Goal: Transaction & Acquisition: Purchase product/service

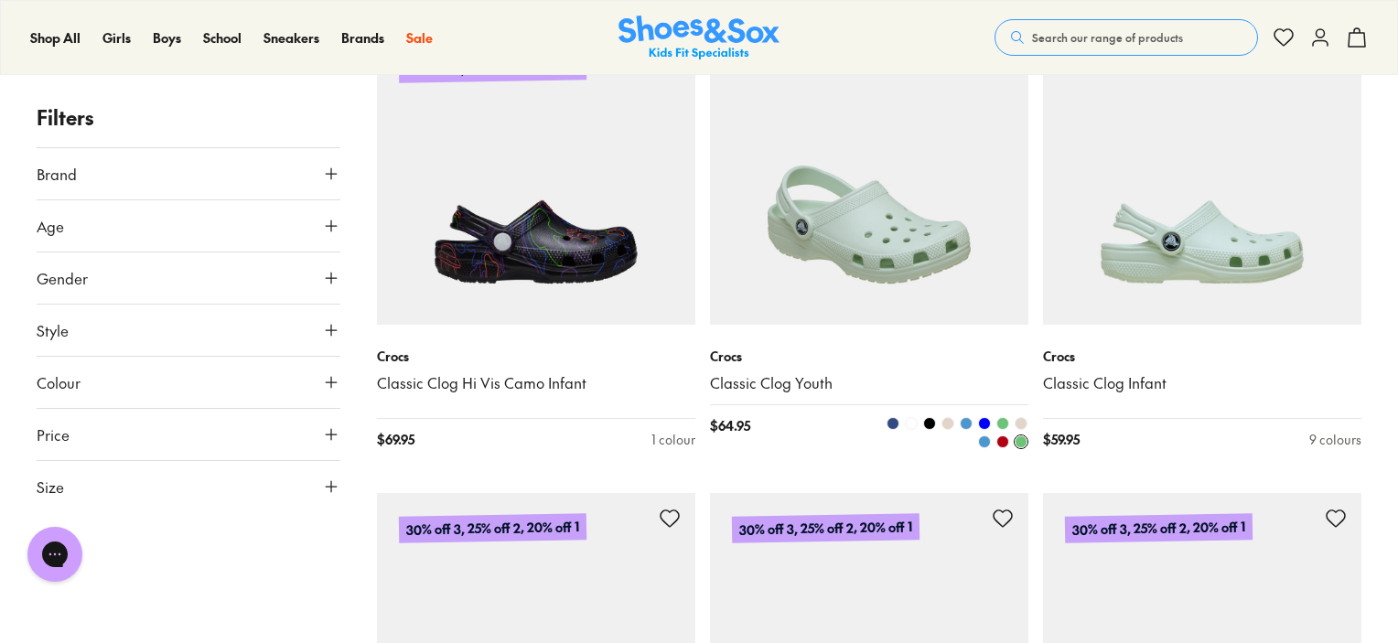
scroll to position [1748, 0]
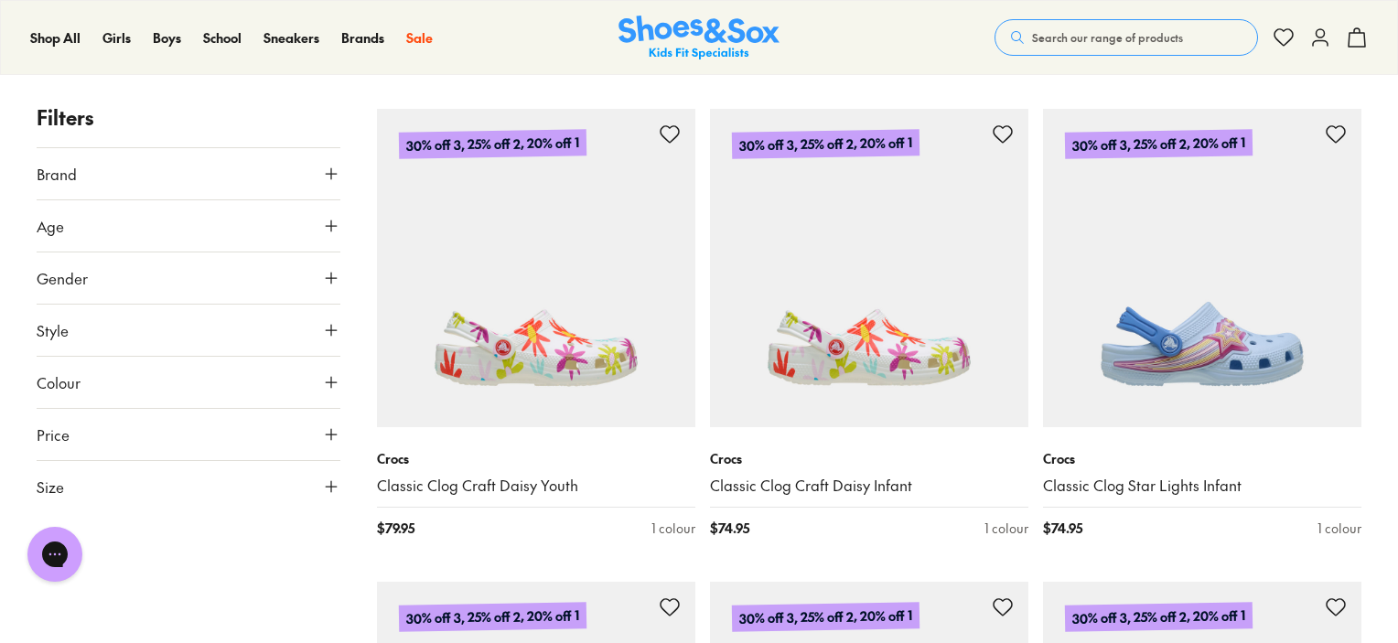
click at [842, 449] on p "Crocs" at bounding box center [869, 458] width 318 height 19
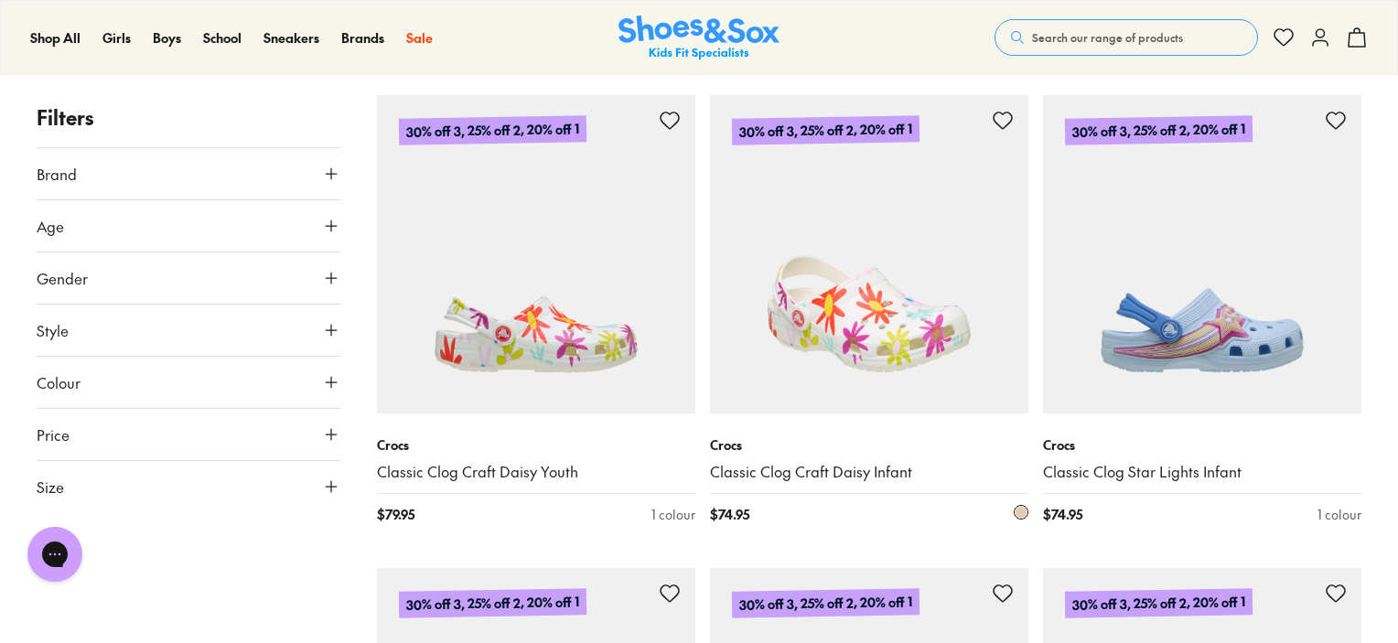
click at [842, 436] on p "Crocs" at bounding box center [869, 444] width 318 height 19
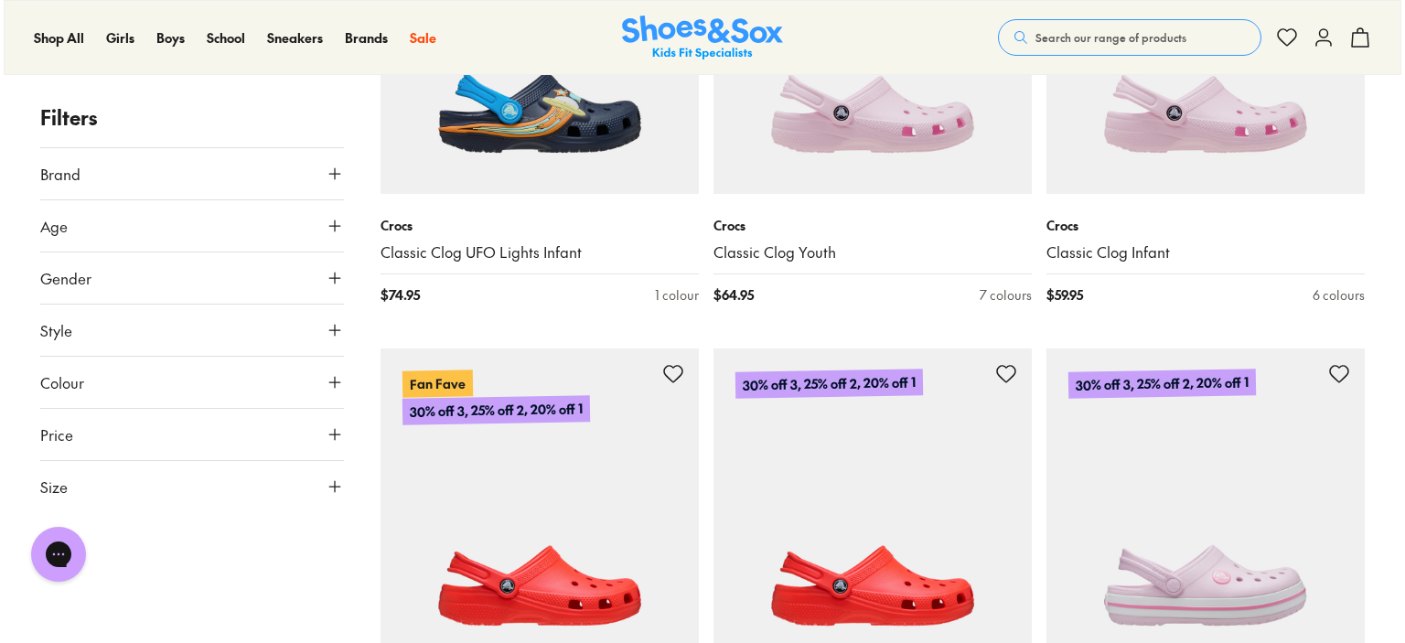
scroll to position [2448, 0]
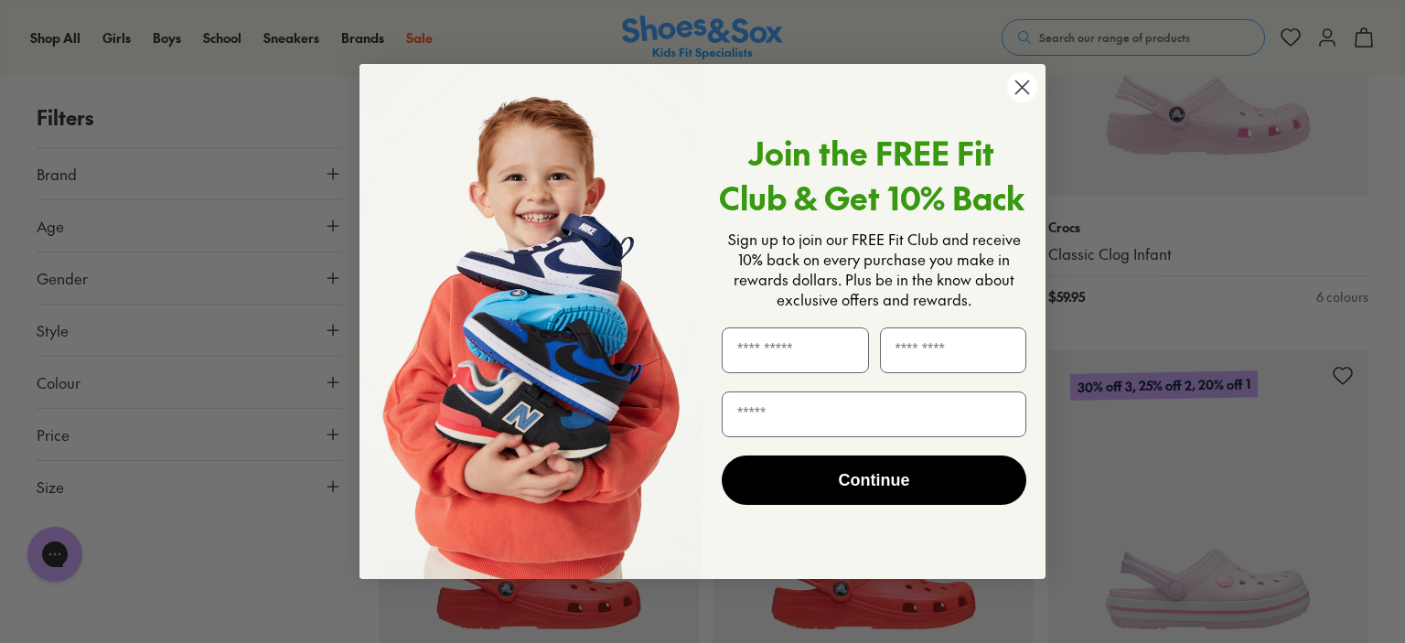
click at [1024, 102] on circle "Close dialog" at bounding box center [1022, 87] width 30 height 30
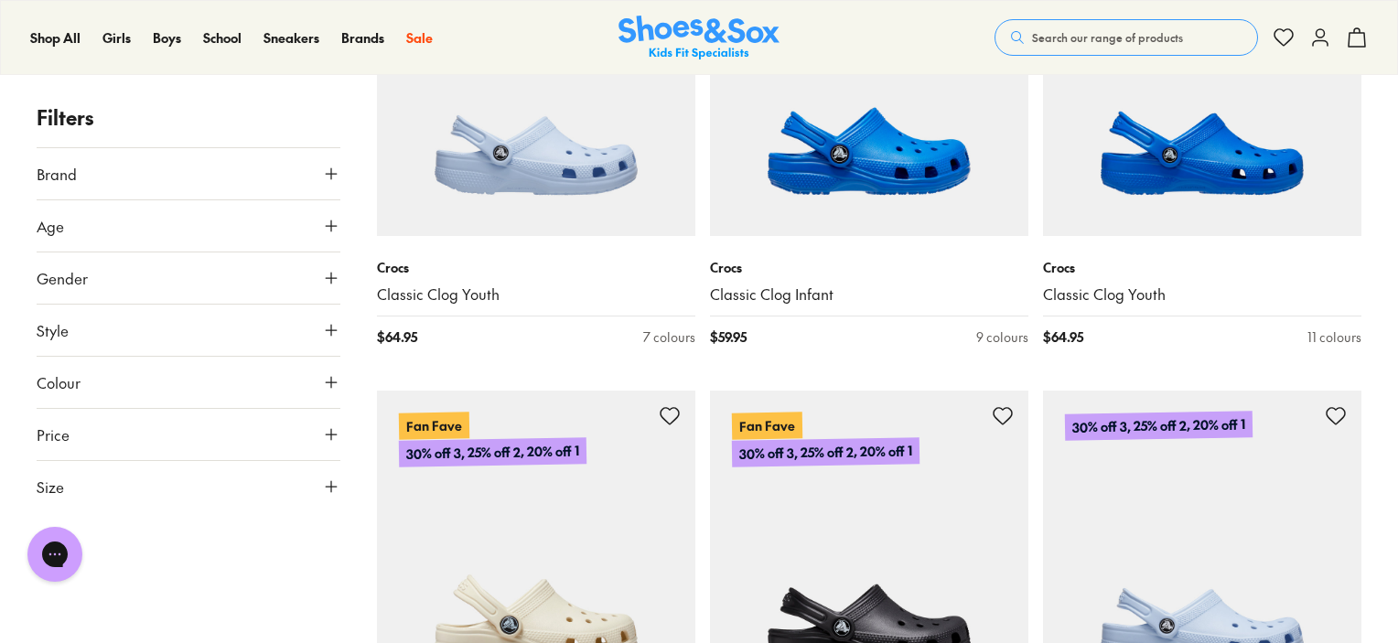
scroll to position [3832, 0]
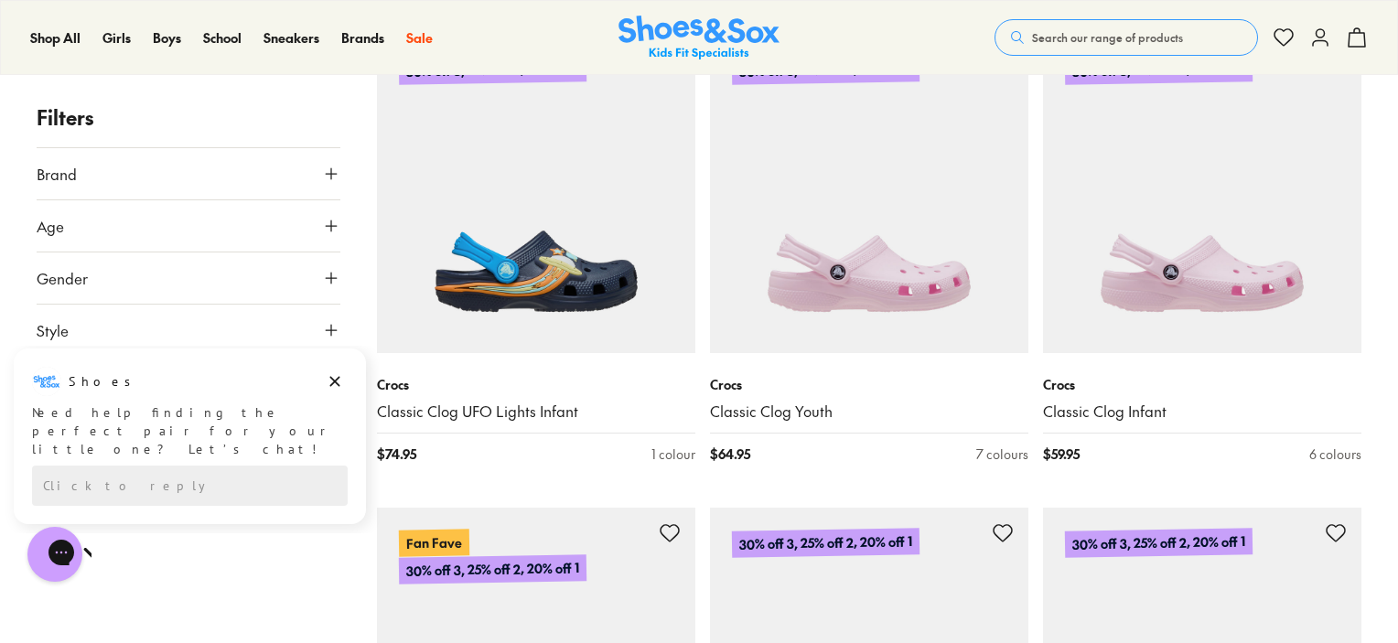
scroll to position [2282, 0]
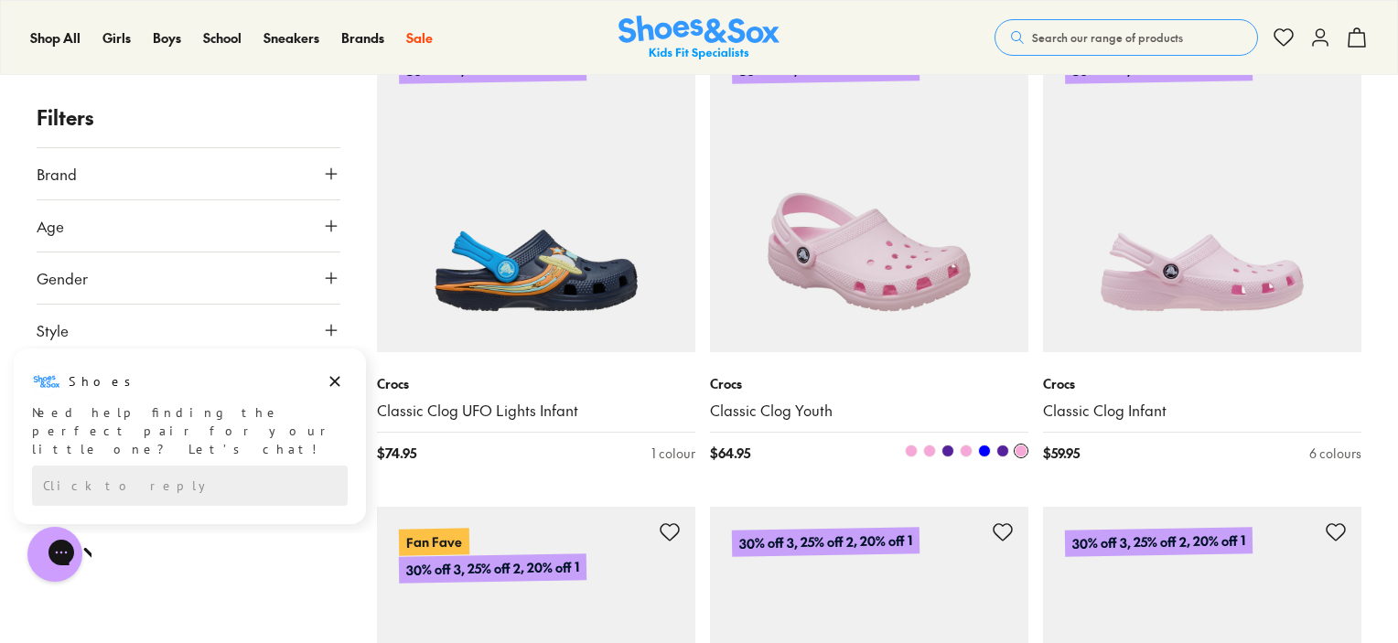
click at [886, 273] on img at bounding box center [869, 193] width 318 height 318
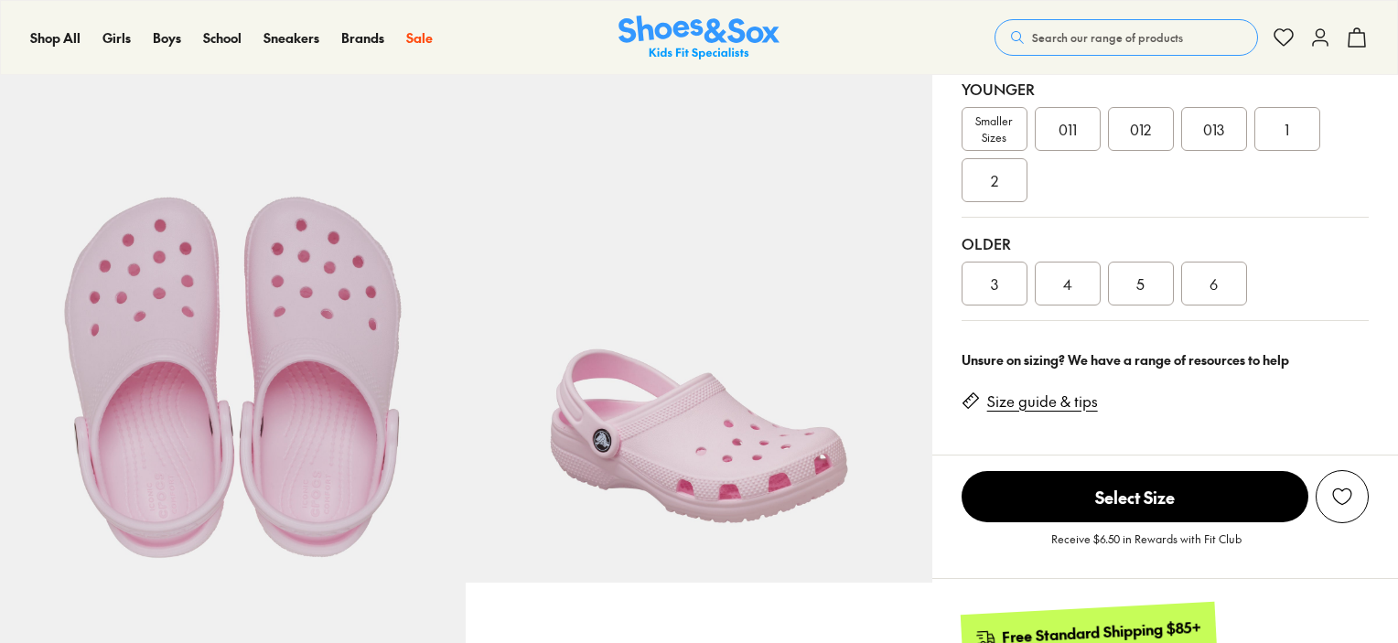
scroll to position [461, 0]
click at [1216, 281] on span "6" at bounding box center [1213, 284] width 8 height 22
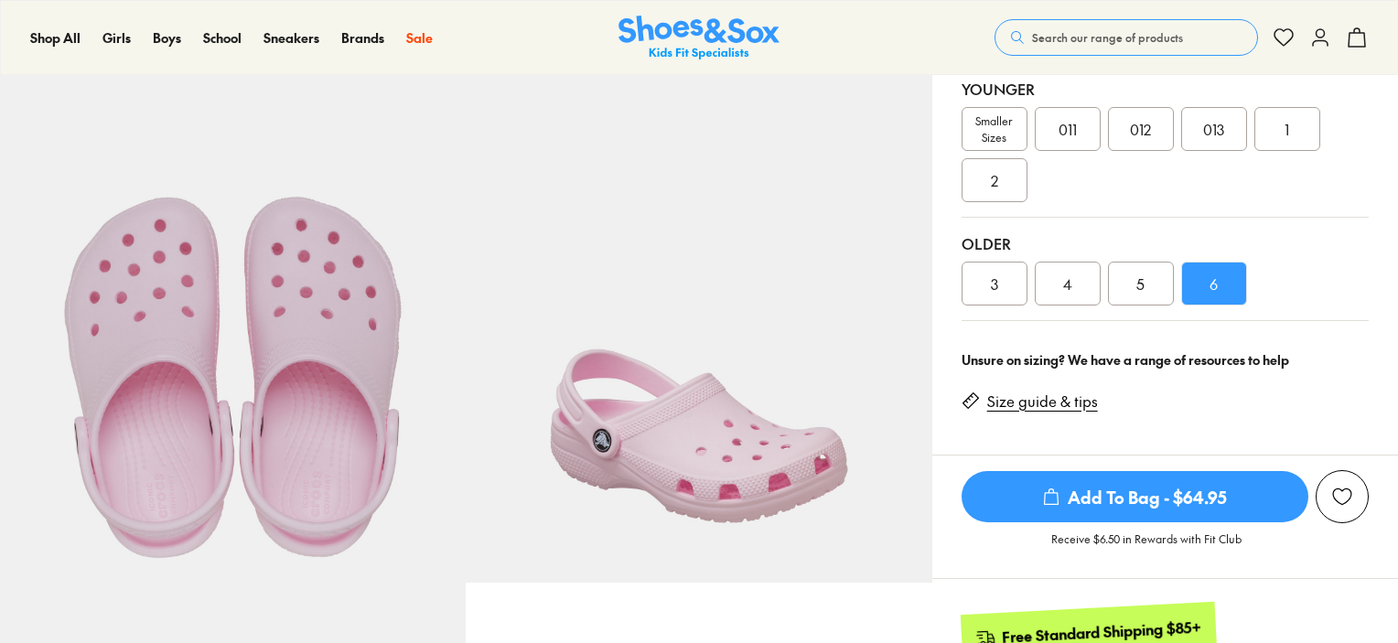
select select "*"
